Goal: Task Accomplishment & Management: Use online tool/utility

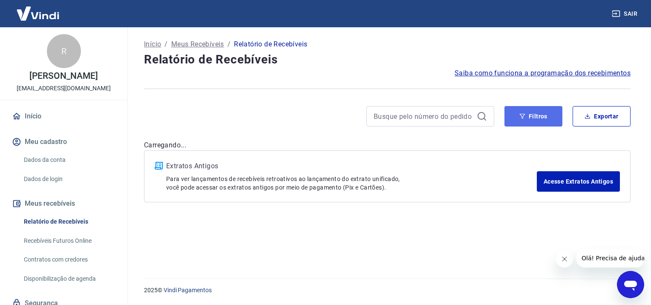
click at [521, 117] on icon "button" at bounding box center [522, 116] width 6 height 6
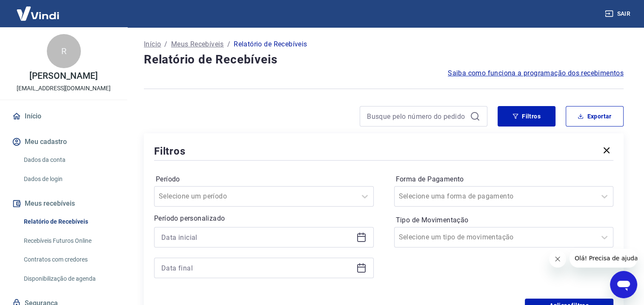
click at [364, 237] on icon at bounding box center [361, 236] width 9 height 1
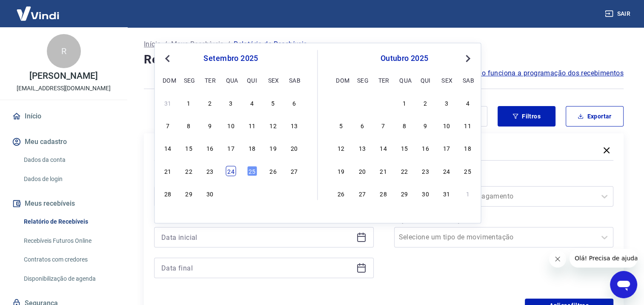
click at [229, 170] on div "24" at bounding box center [231, 171] width 10 height 10
type input "24/09/2025"
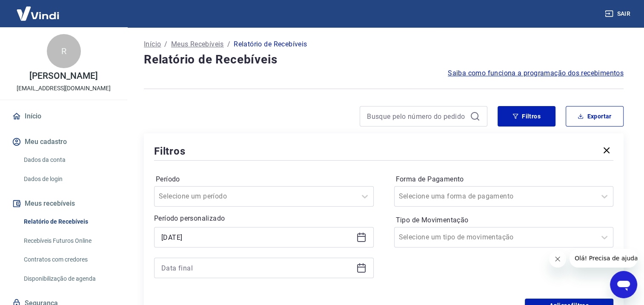
drag, startPoint x: 361, startPoint y: 267, endPoint x: 354, endPoint y: 265, distance: 7.1
click at [361, 267] on icon at bounding box center [361, 267] width 9 height 1
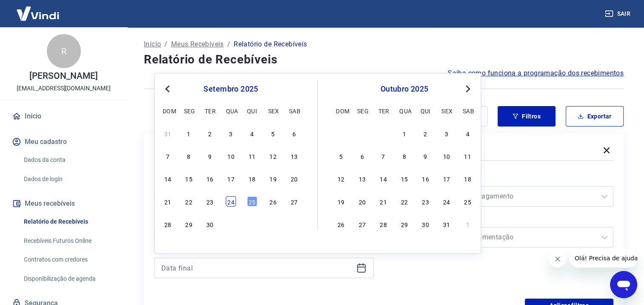
click at [231, 201] on div "24" at bounding box center [231, 201] width 10 height 10
type input "24/09/2025"
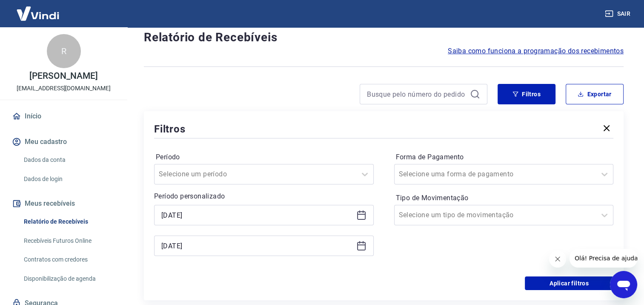
scroll to position [43, 0]
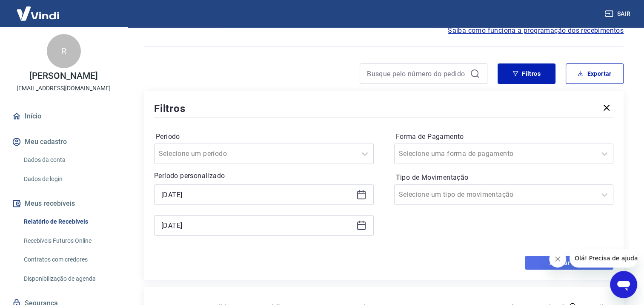
click at [534, 262] on button "Aplicar filtros" at bounding box center [569, 263] width 89 height 14
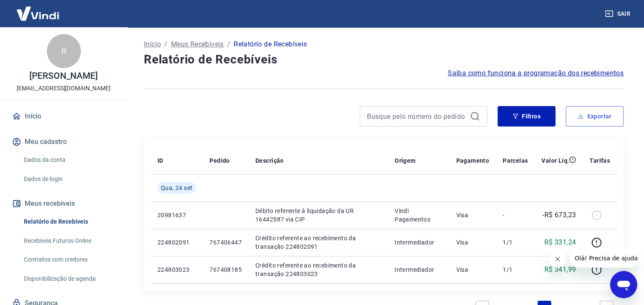
click at [589, 117] on button "Exportar" at bounding box center [595, 116] width 58 height 20
type input "24/09/2025"
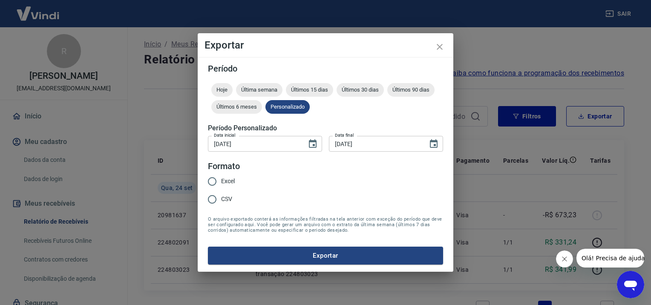
click at [228, 181] on span "Excel" at bounding box center [228, 181] width 14 height 9
click at [221, 181] on input "Excel" at bounding box center [212, 182] width 18 height 18
radio input "true"
click at [281, 252] on button "Exportar" at bounding box center [325, 256] width 235 height 18
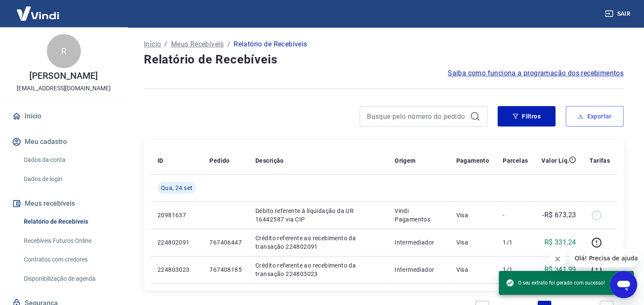
click at [603, 118] on button "Exportar" at bounding box center [595, 116] width 58 height 20
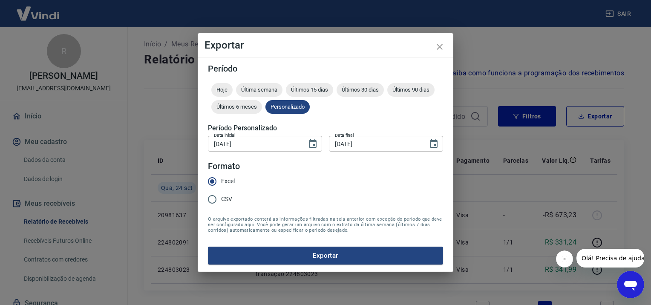
click at [215, 201] on input "CSV" at bounding box center [212, 199] width 18 height 18
radio input "true"
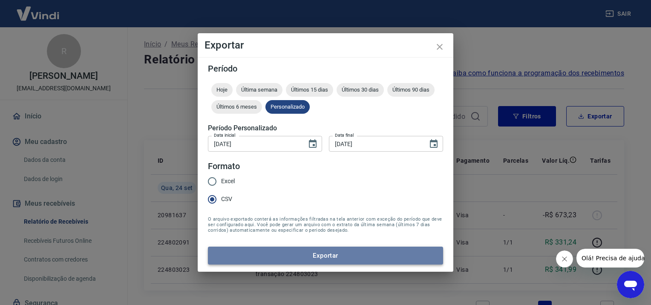
click at [279, 256] on button "Exportar" at bounding box center [325, 256] width 235 height 18
